Goal: Task Accomplishment & Management: Complete application form

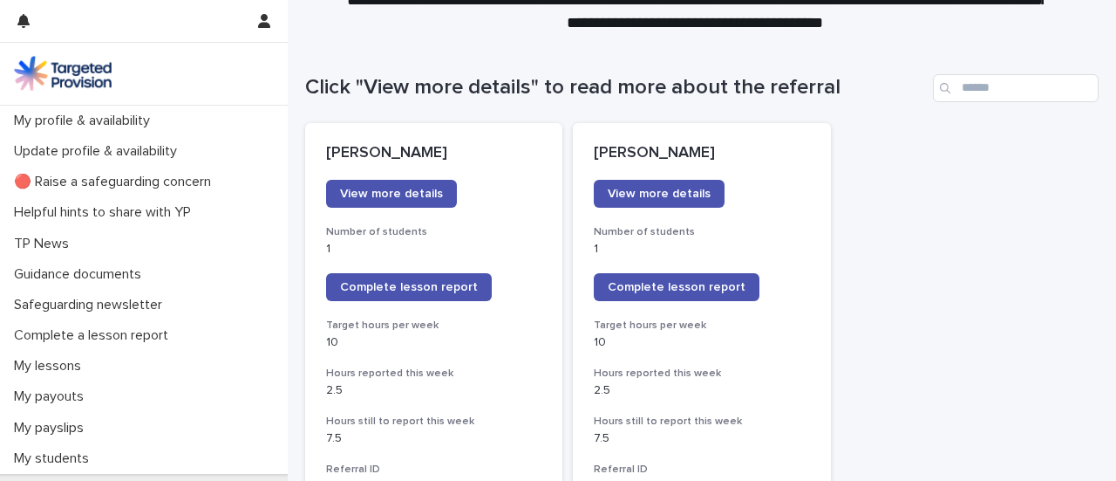
scroll to position [143, 0]
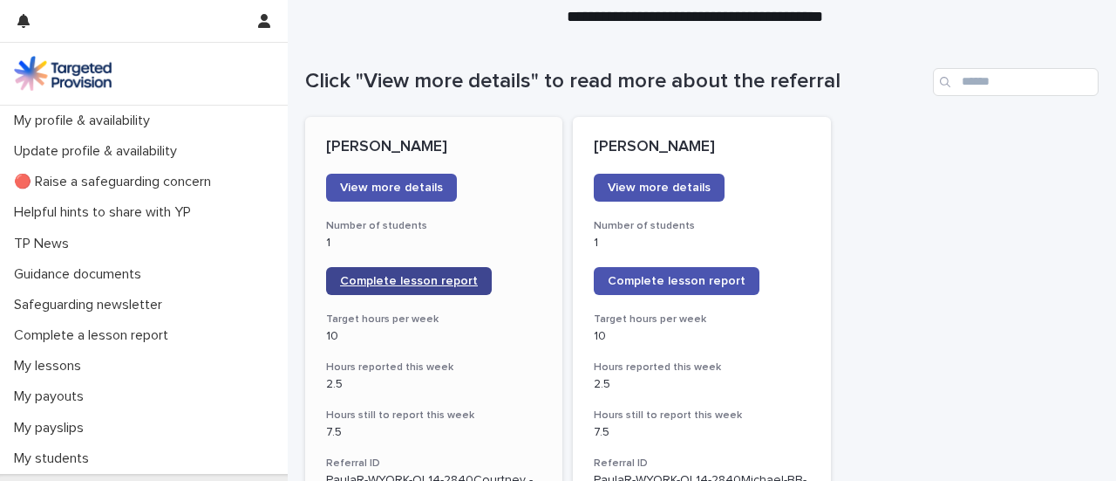
click at [429, 278] on span "Complete lesson report" at bounding box center [409, 281] width 138 height 12
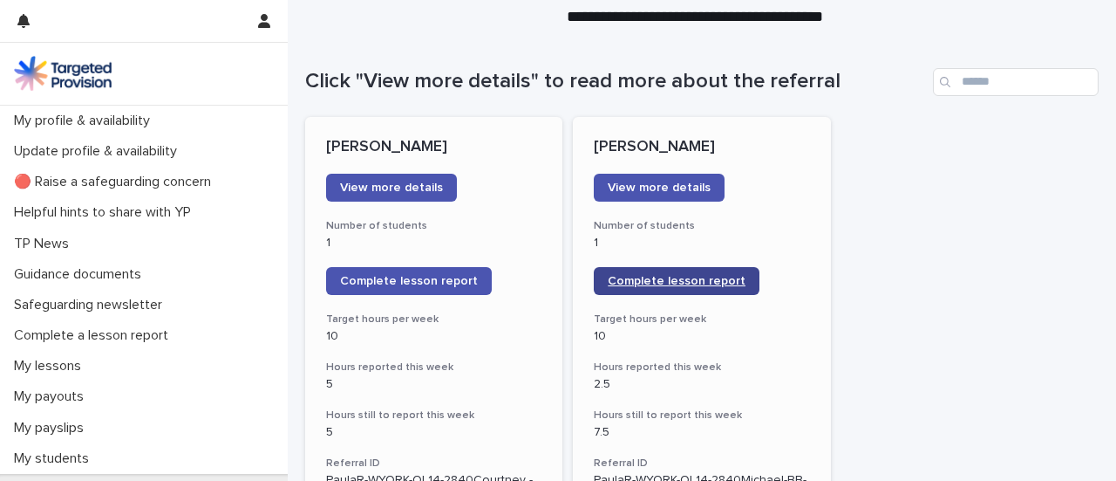
click at [708, 282] on span "Complete lesson report" at bounding box center [677, 281] width 138 height 12
click at [670, 287] on link "Complete lesson report" at bounding box center [677, 281] width 166 height 28
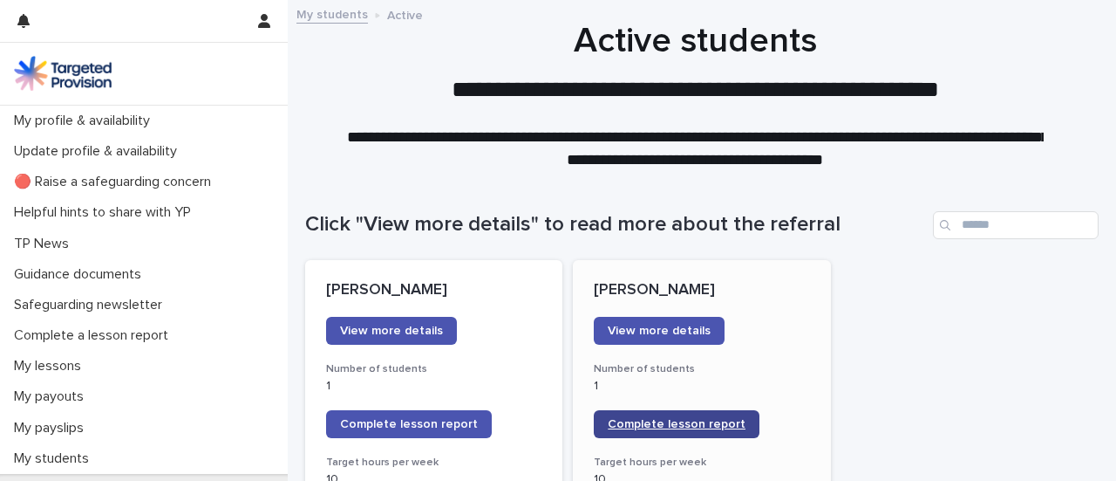
click at [663, 420] on span "Complete lesson report" at bounding box center [677, 424] width 138 height 12
click at [644, 420] on span "Complete lesson report" at bounding box center [677, 424] width 138 height 12
click at [690, 422] on span "Complete lesson report" at bounding box center [677, 424] width 138 height 12
click at [636, 425] on span "Complete lesson report" at bounding box center [677, 424] width 138 height 12
